Goal: Task Accomplishment & Management: Manage account settings

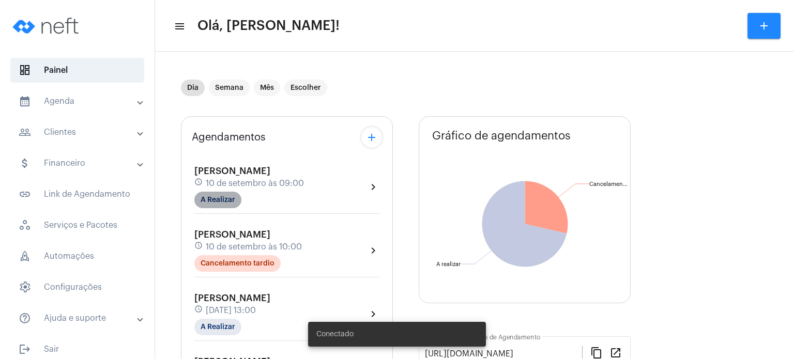
click at [214, 199] on mat-chip "A Realizar" at bounding box center [217, 200] width 47 height 17
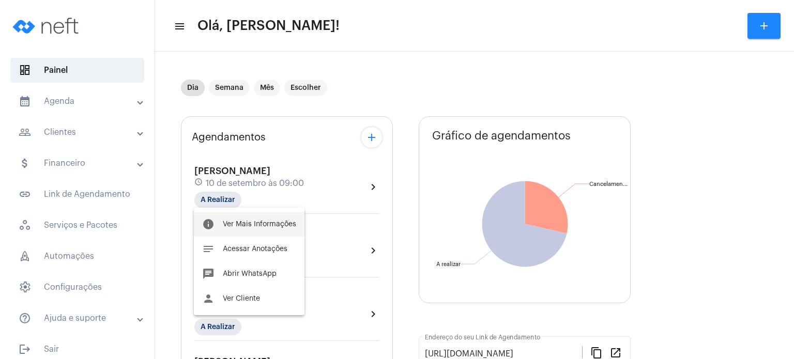
click at [230, 222] on span "Ver Mais Informações" at bounding box center [259, 224] width 73 height 7
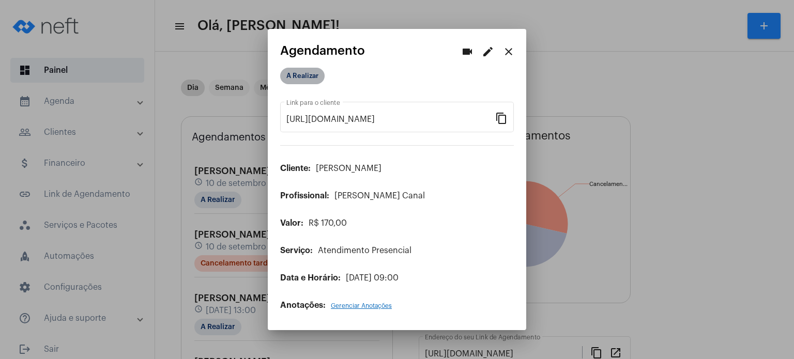
click at [307, 78] on mat-chip "A Realizar" at bounding box center [302, 76] width 44 height 17
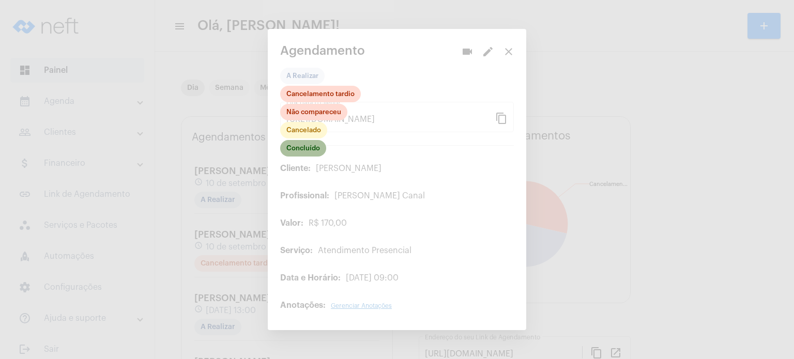
click at [302, 154] on mat-chip "Concluído" at bounding box center [303, 148] width 46 height 17
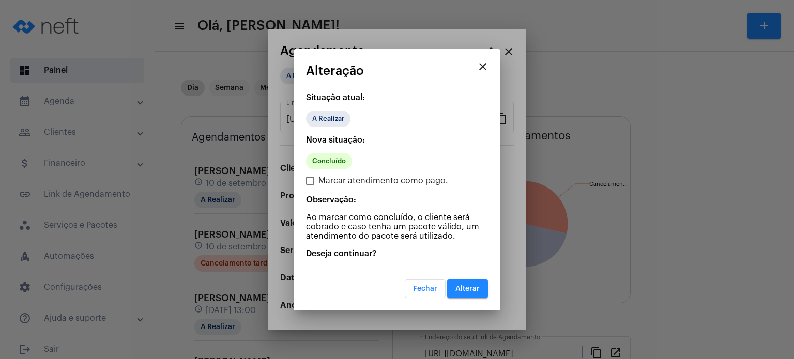
click at [479, 285] on button "Alterar" at bounding box center [467, 288] width 41 height 19
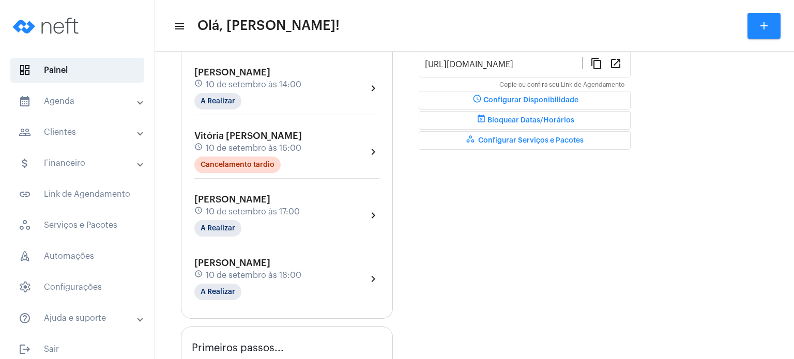
scroll to position [269, 0]
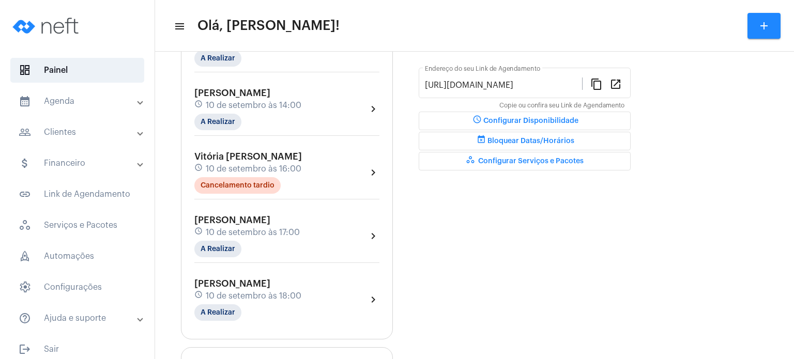
click at [178, 90] on div "Dia Semana Mês Escolher Agendamentos add [PERSON_NAME] schedule [DATE] 09:00 Co…" at bounding box center [474, 235] width 628 height 894
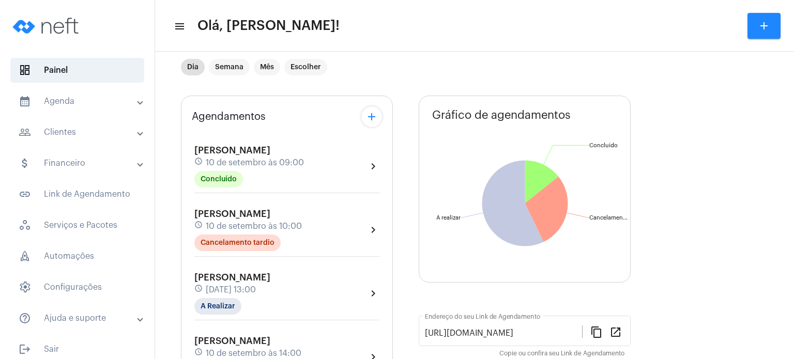
scroll to position [0, 0]
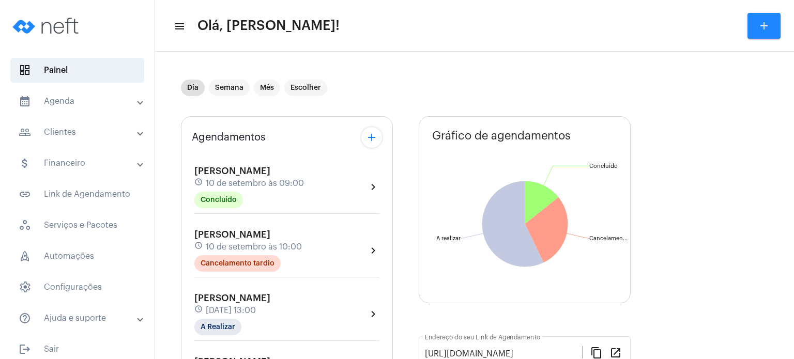
click at [190, 147] on div "Agendamentos add [PERSON_NAME] schedule [DATE] 09:00 Concluído chevron_right [P…" at bounding box center [287, 362] width 212 height 492
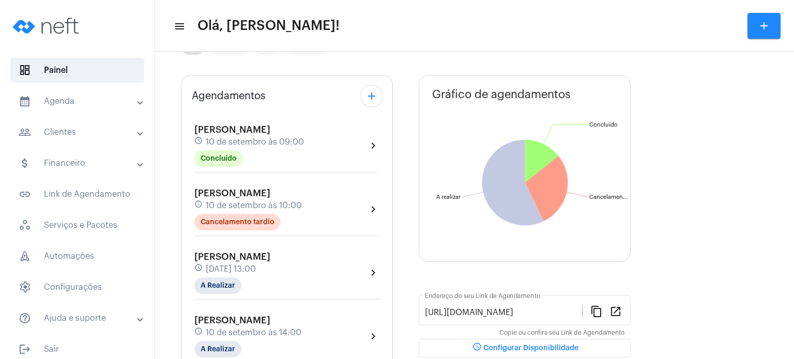
scroll to position [21, 0]
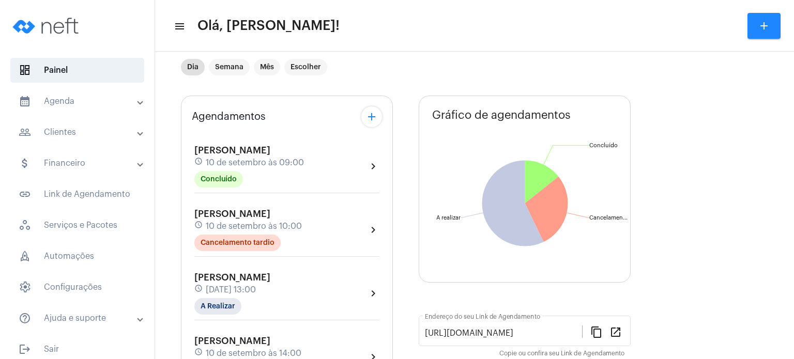
click at [281, 158] on span "10 de setembro às 09:00" at bounding box center [255, 162] width 98 height 9
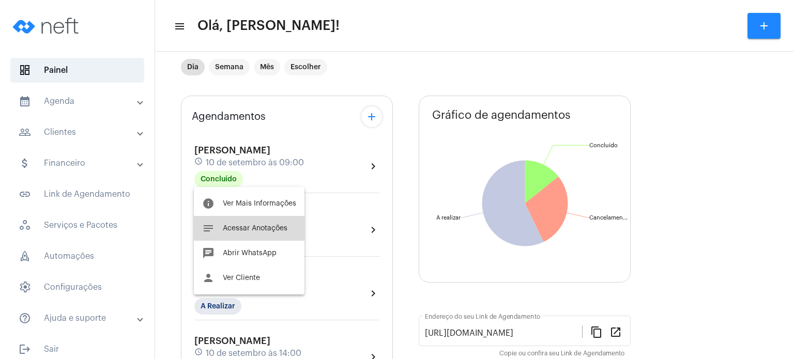
click at [256, 228] on span "Acessar Anotações" at bounding box center [255, 228] width 65 height 7
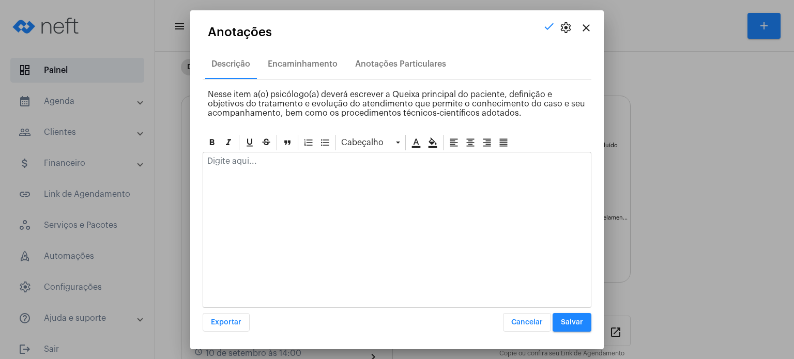
click at [254, 166] on div at bounding box center [396, 163] width 387 height 23
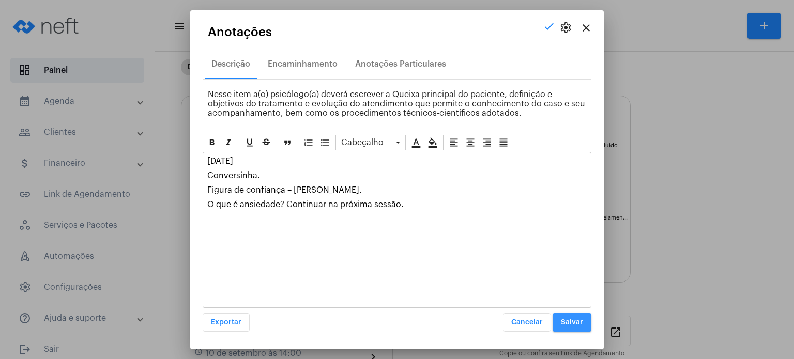
click at [579, 322] on span "Salvar" at bounding box center [572, 322] width 22 height 7
